Goal: Task Accomplishment & Management: Use online tool/utility

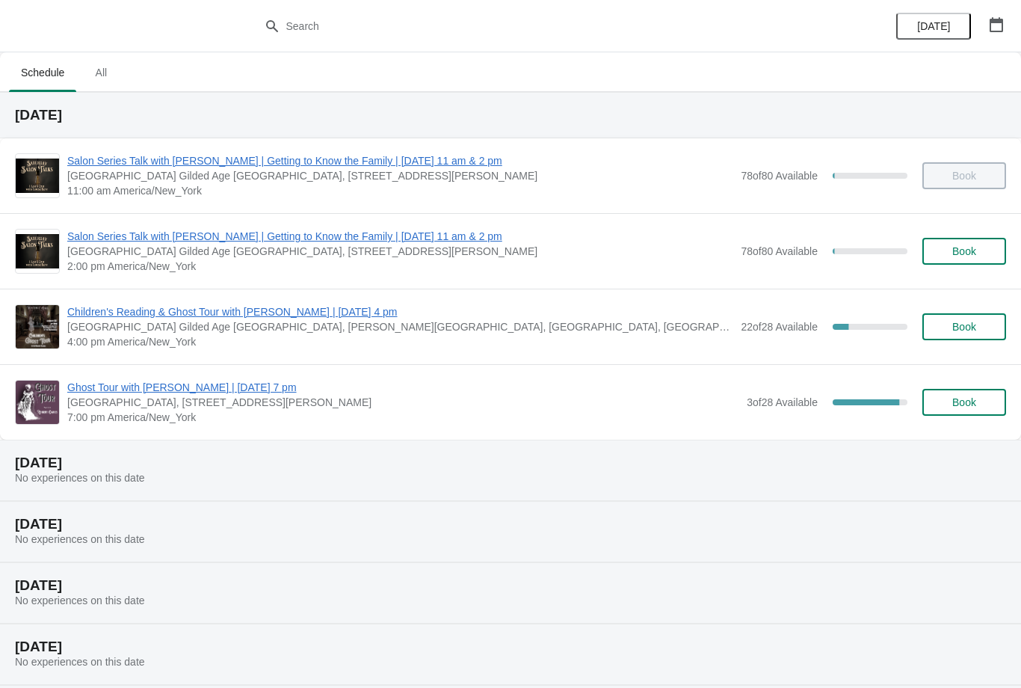
click at [194, 391] on span "Ghost Tour with [PERSON_NAME] | [DATE] 7 pm" at bounding box center [403, 387] width 672 height 15
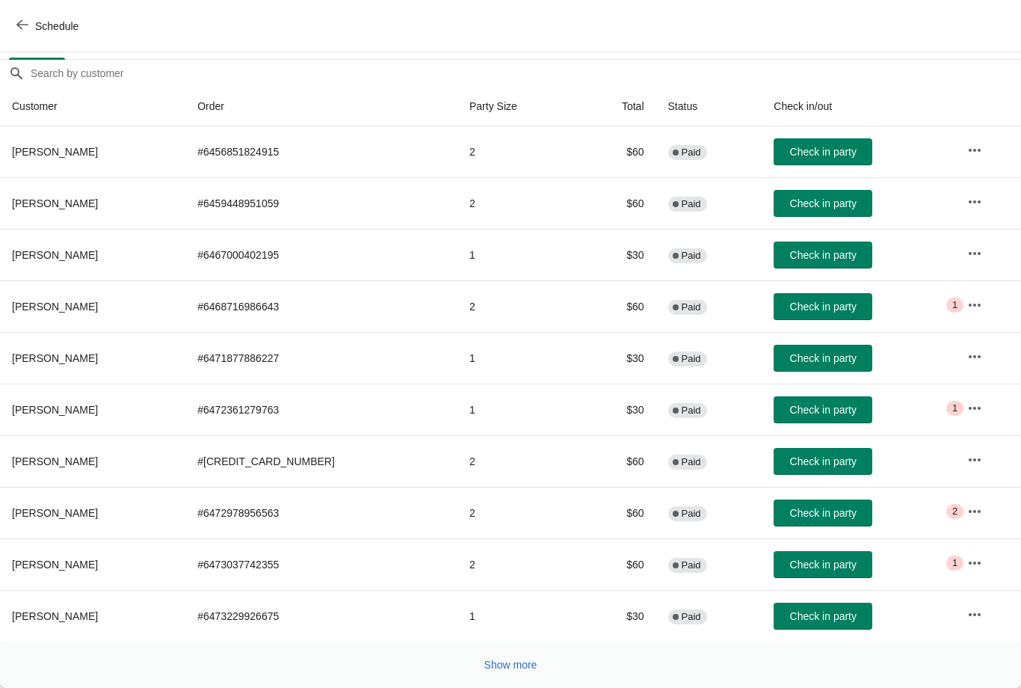
scroll to position [122, 0]
click at [533, 658] on span "Show more" at bounding box center [510, 664] width 53 height 12
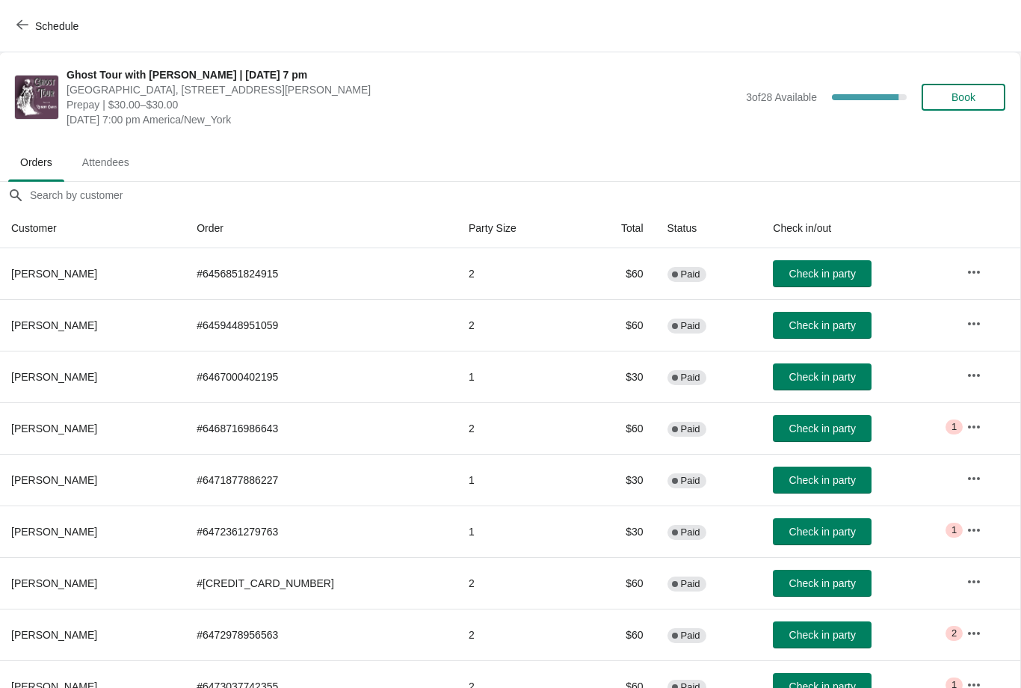
scroll to position [0, 1]
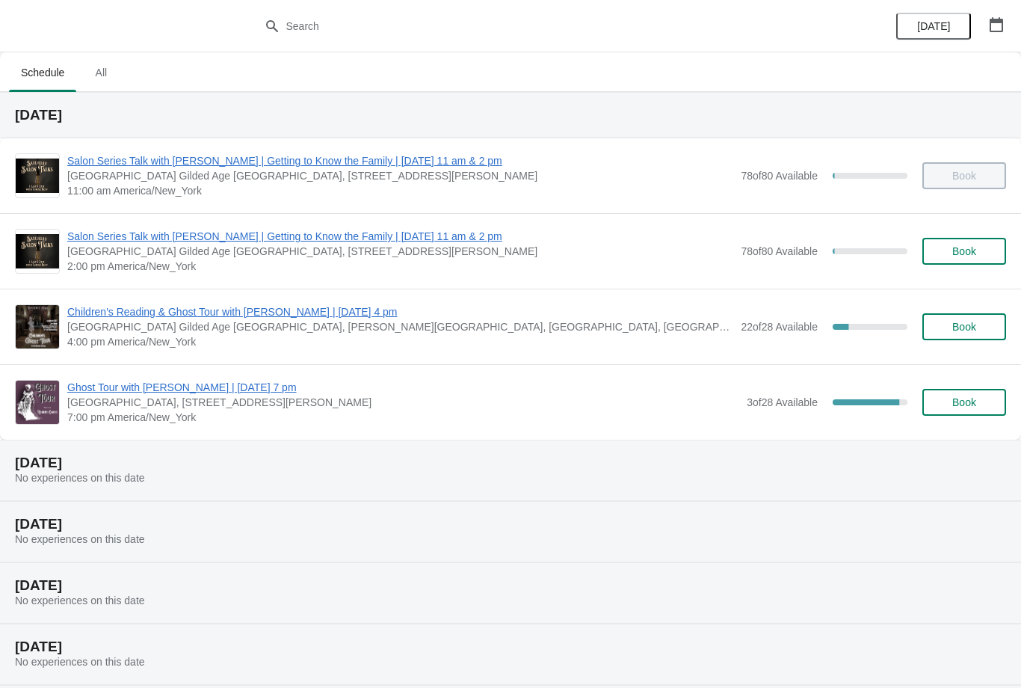
click at [301, 392] on span "Ghost Tour with [PERSON_NAME] | [DATE] 7 pm" at bounding box center [403, 387] width 672 height 15
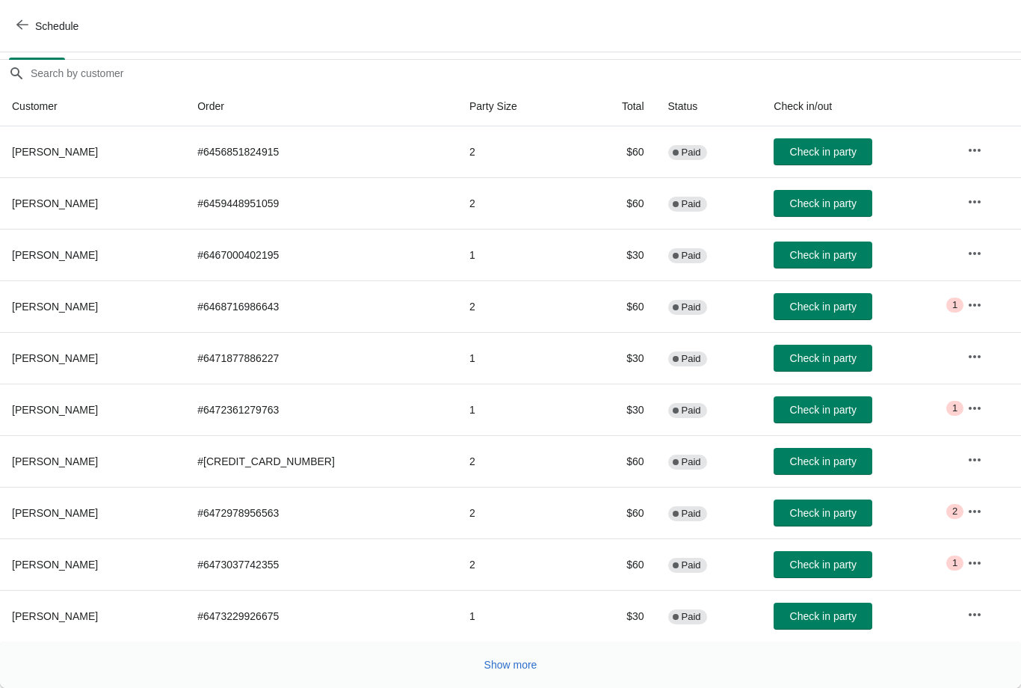
scroll to position [122, 0]
click at [522, 661] on span "Show more" at bounding box center [510, 664] width 53 height 12
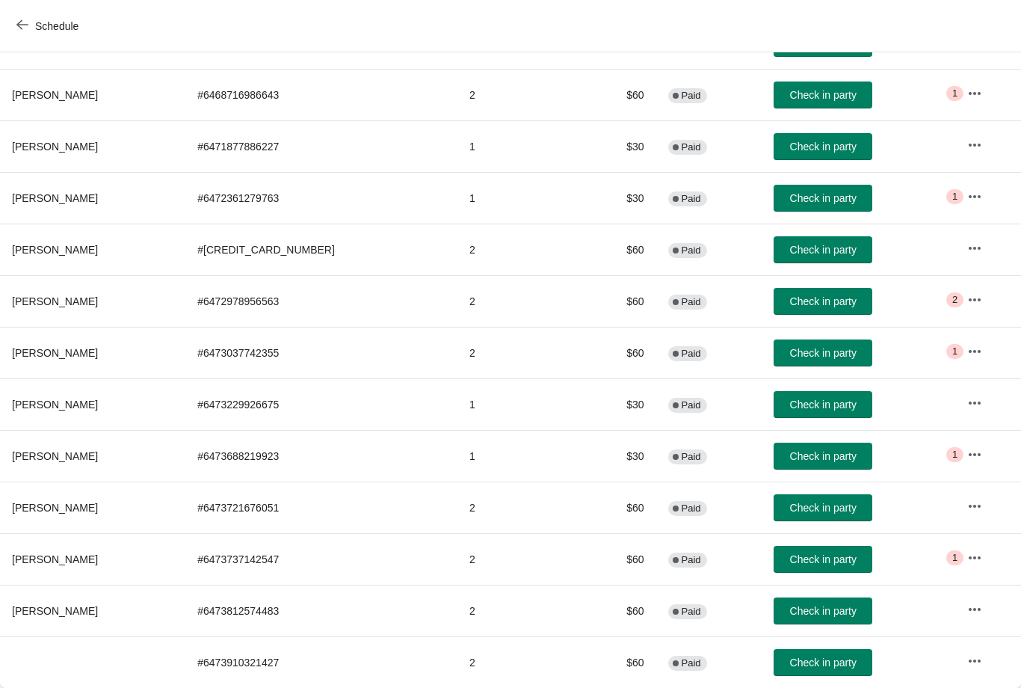
scroll to position [333, 0]
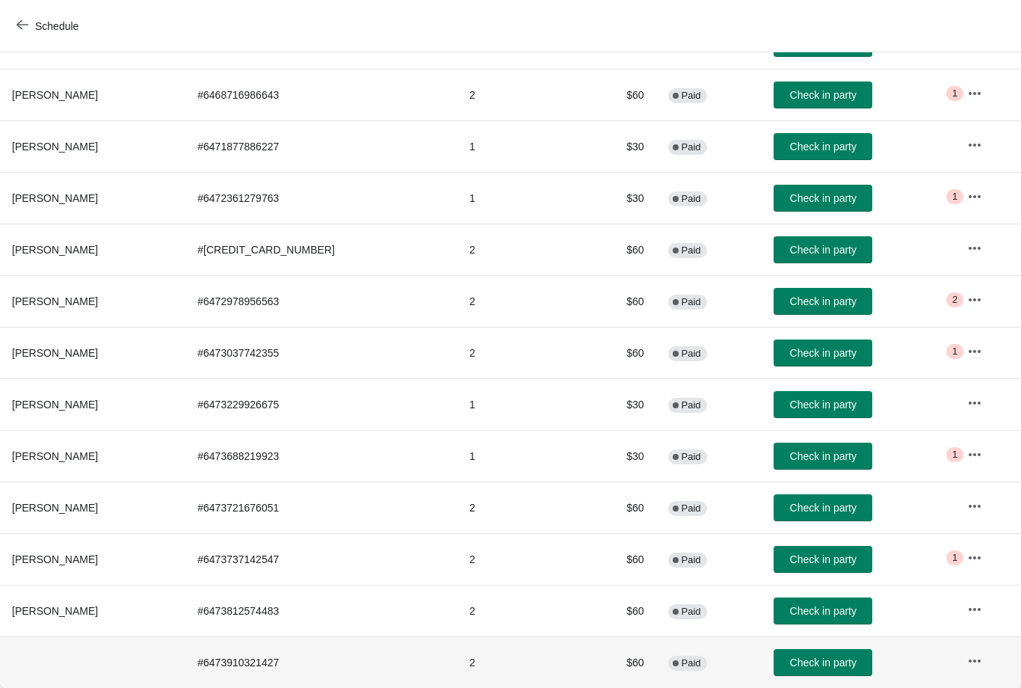
click at [289, 659] on td "# 6473910321427" at bounding box center [321, 662] width 272 height 52
click at [457, 681] on td "2" at bounding box center [517, 662] width 121 height 52
click at [976, 667] on icon "button" at bounding box center [974, 660] width 15 height 15
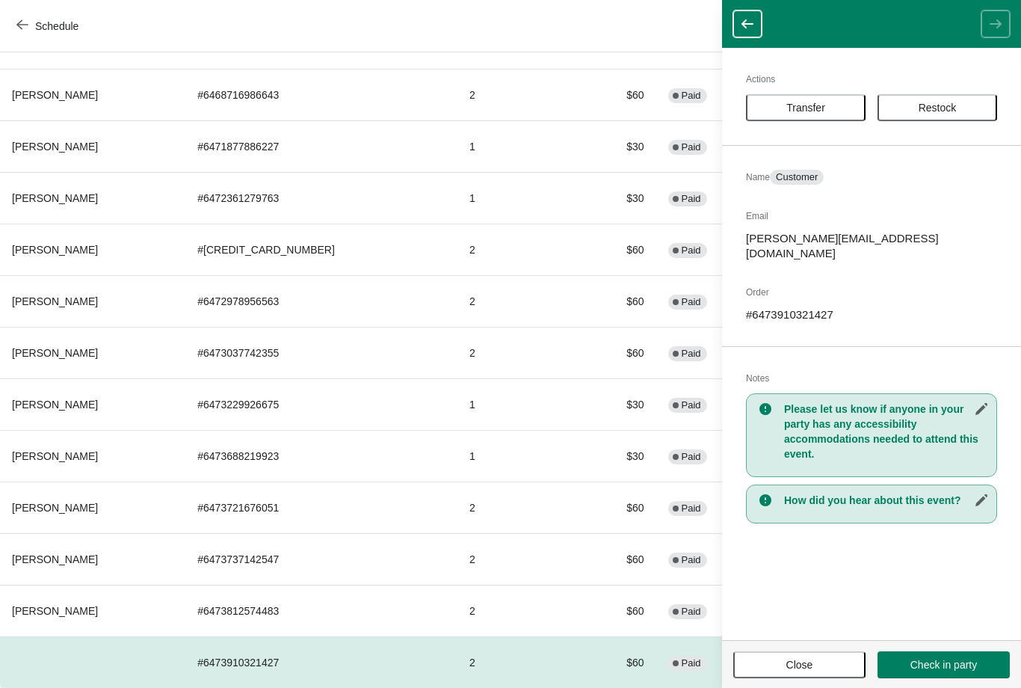
click at [814, 669] on span "Close" at bounding box center [799, 664] width 105 height 12
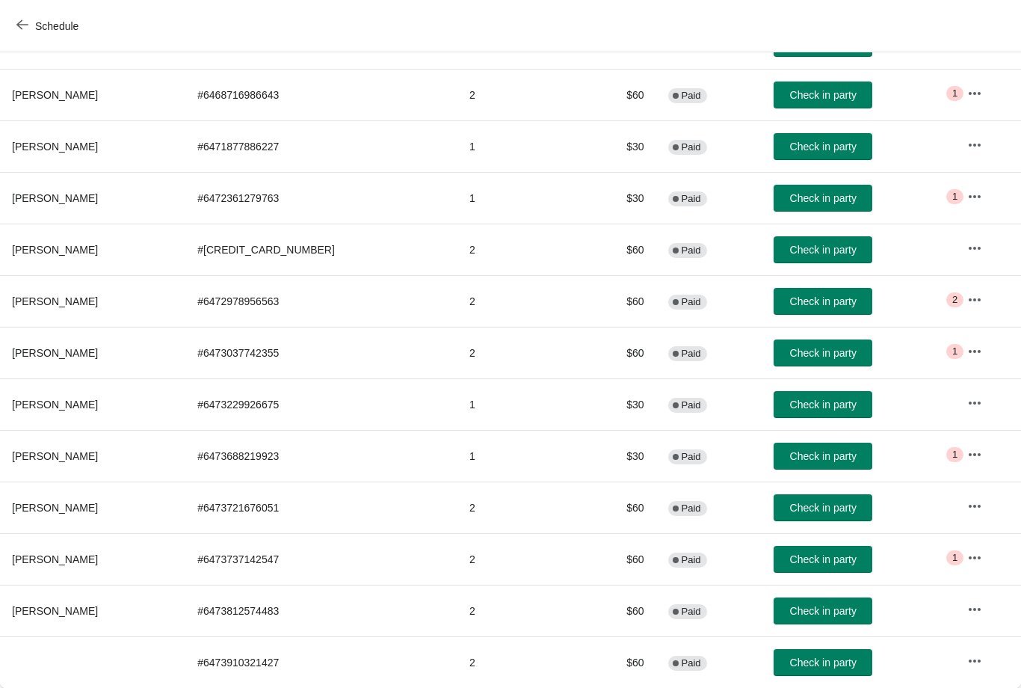
click at [63, 21] on span "Schedule" at bounding box center [56, 26] width 43 height 12
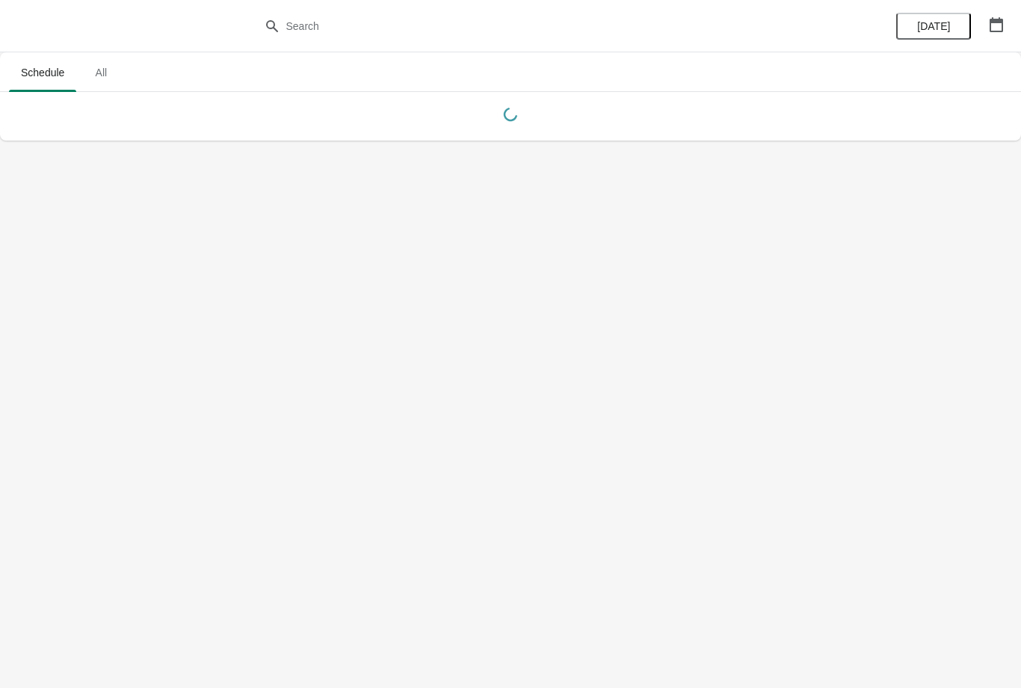
scroll to position [0, 0]
